Goal: Navigation & Orientation: Go to known website

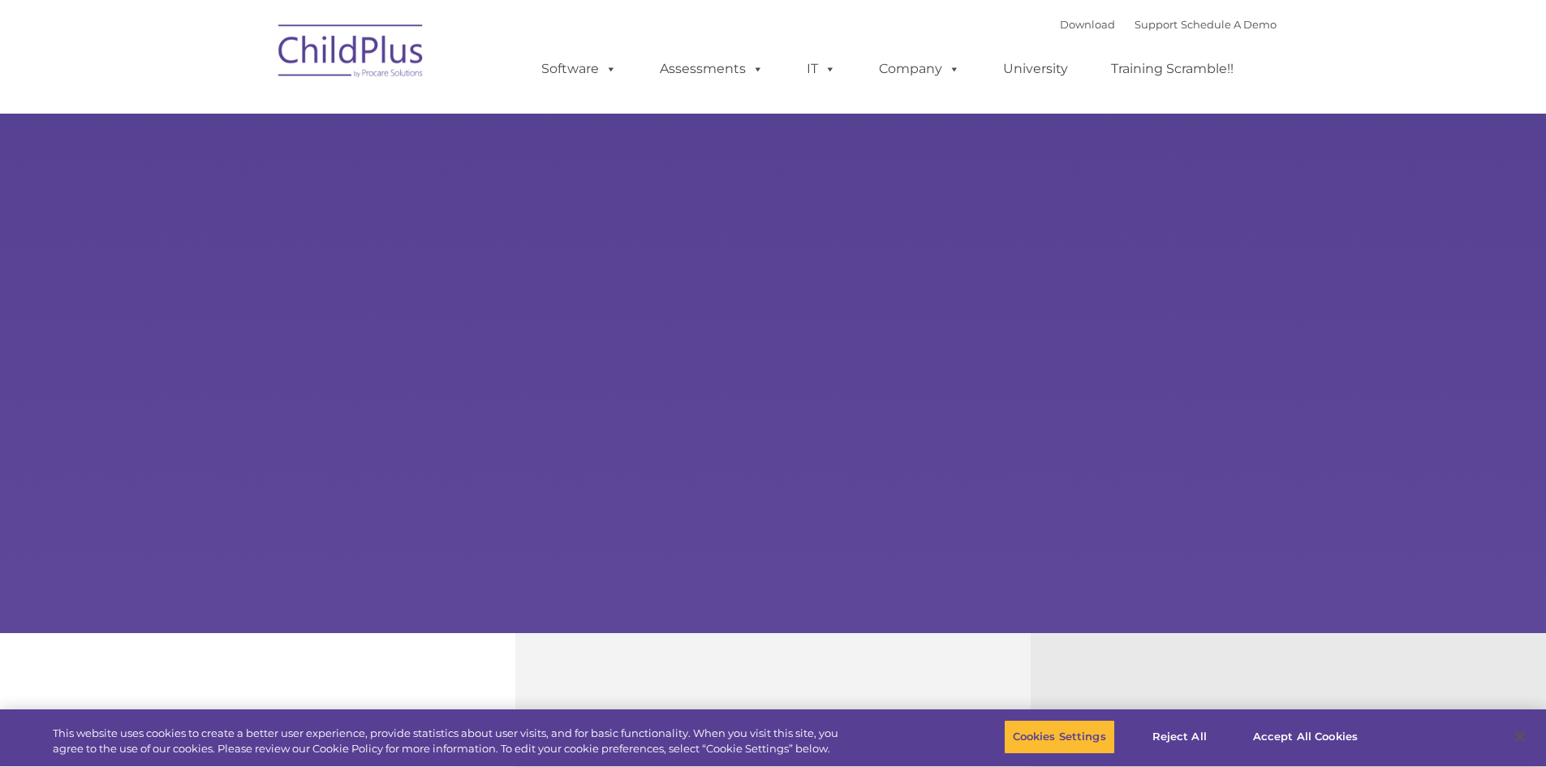
select select "MEDIUM"
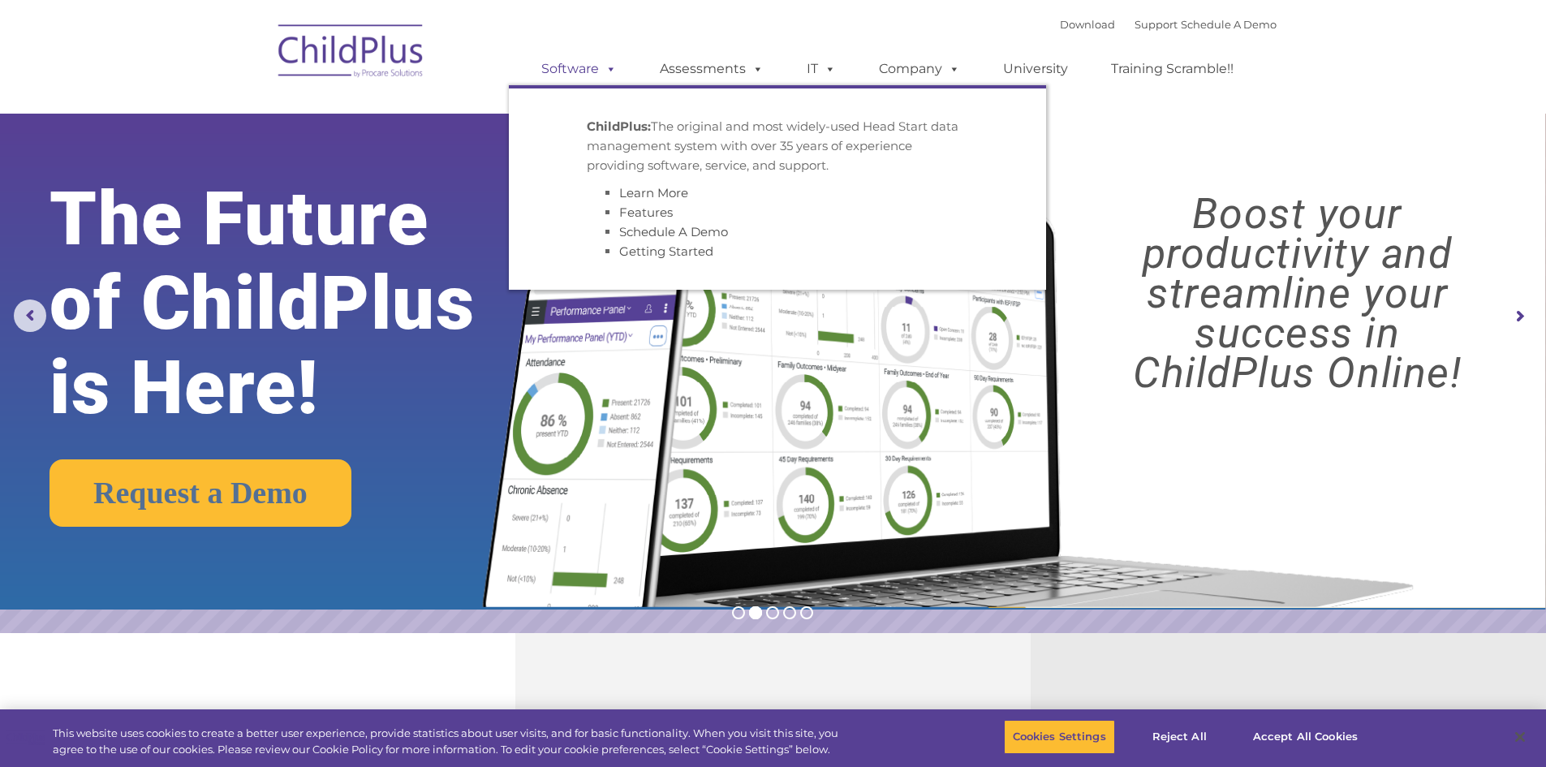
click at [617, 74] on span at bounding box center [608, 68] width 18 height 15
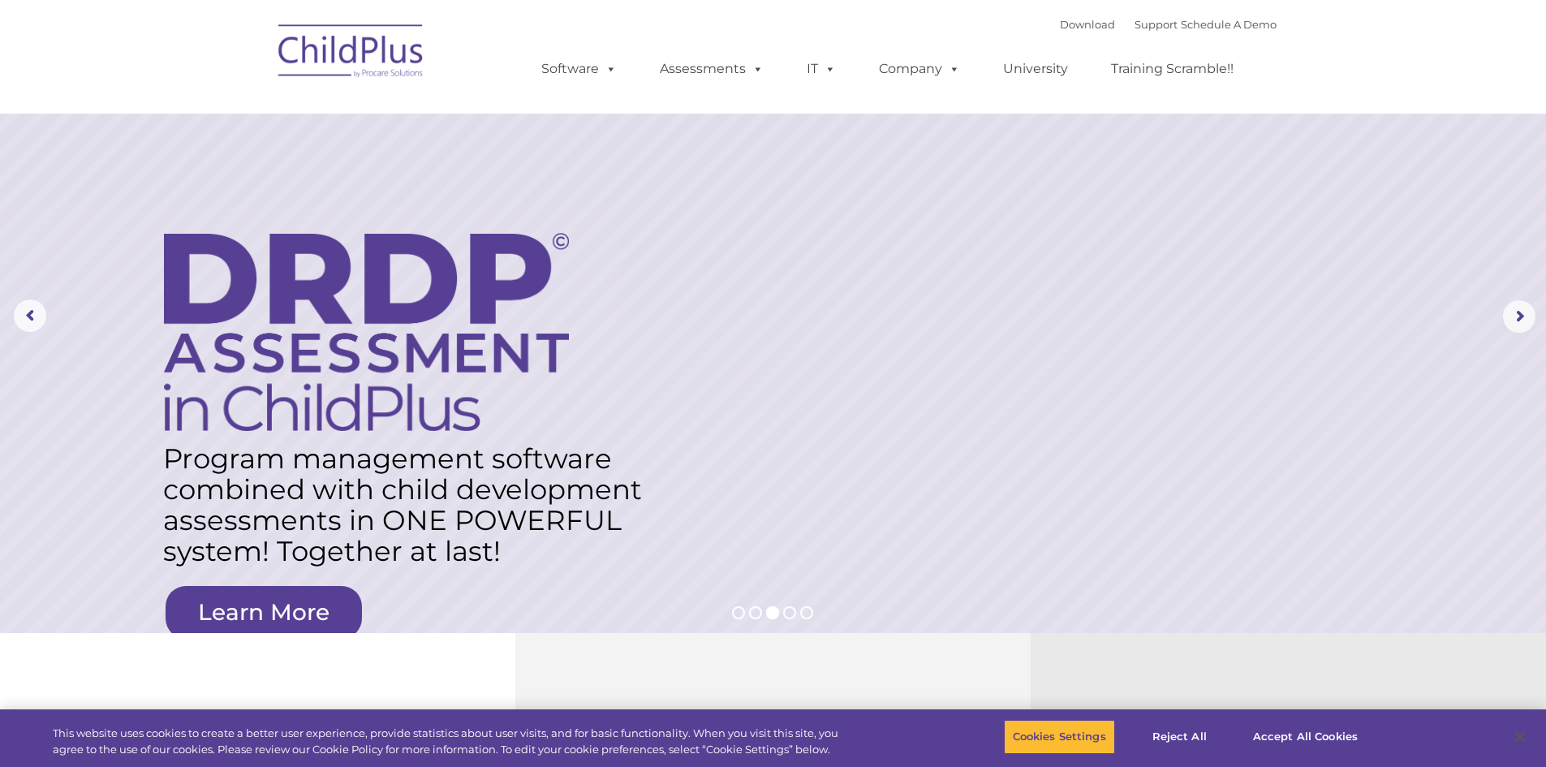
click at [385, 62] on img at bounding box center [351, 53] width 162 height 81
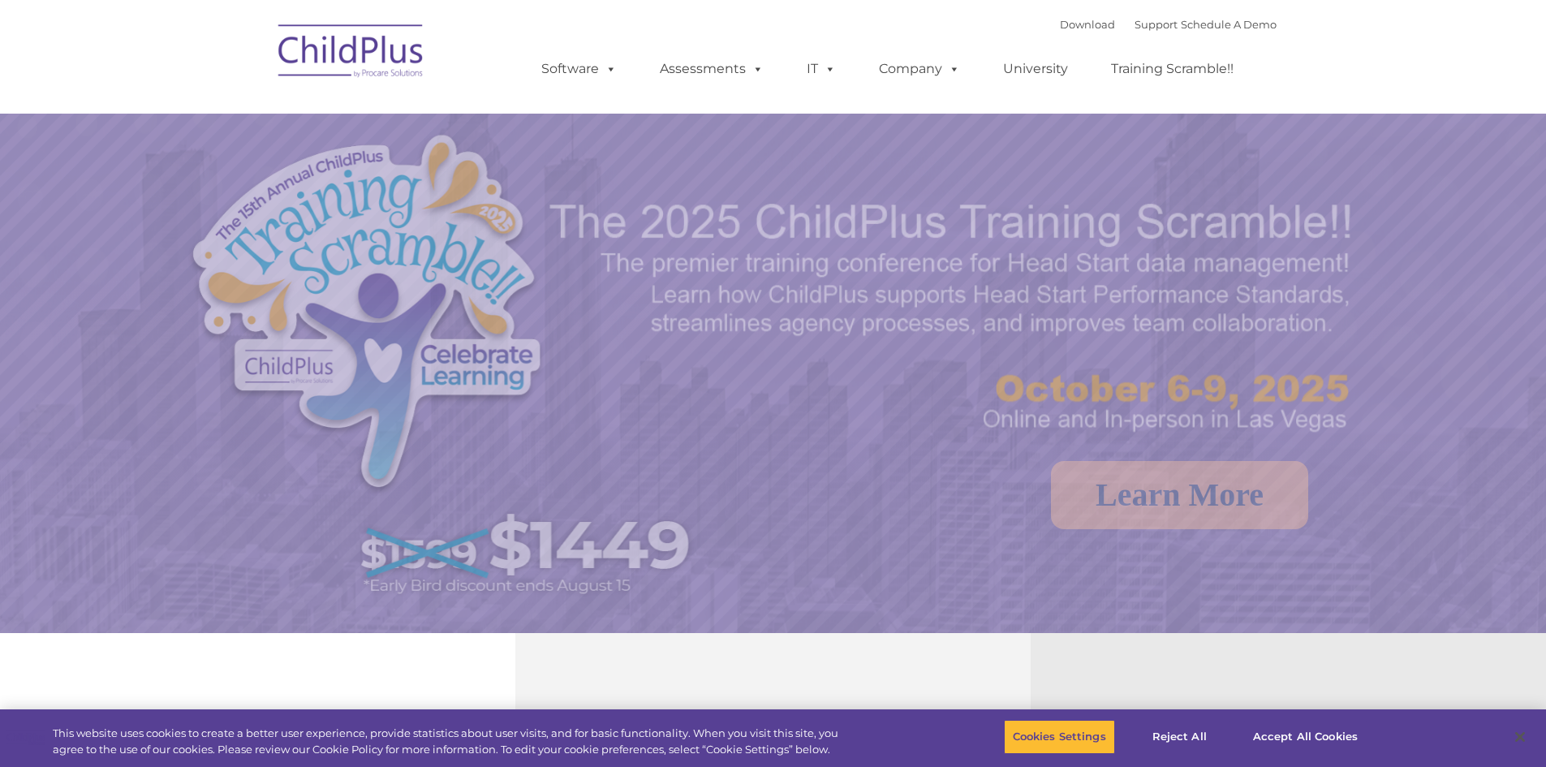
select select "MEDIUM"
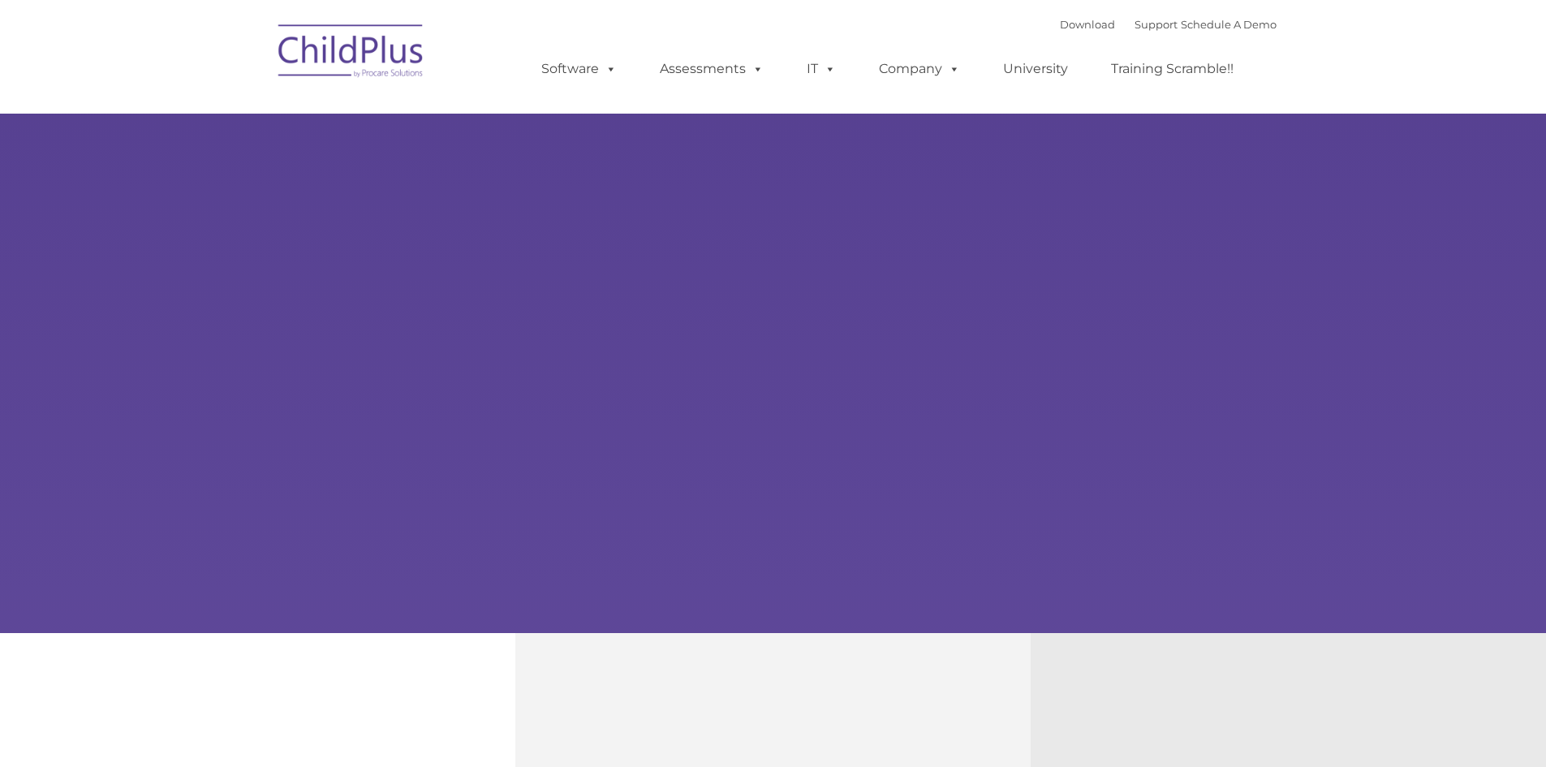
type input ""
select select "MEDIUM"
